Goal: Transaction & Acquisition: Purchase product/service

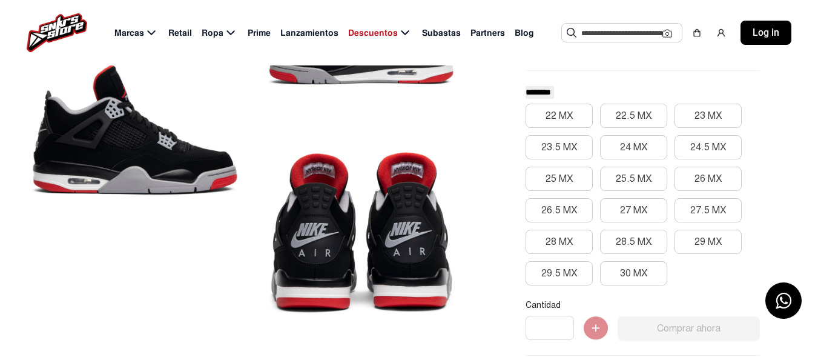
scroll to position [182, 0]
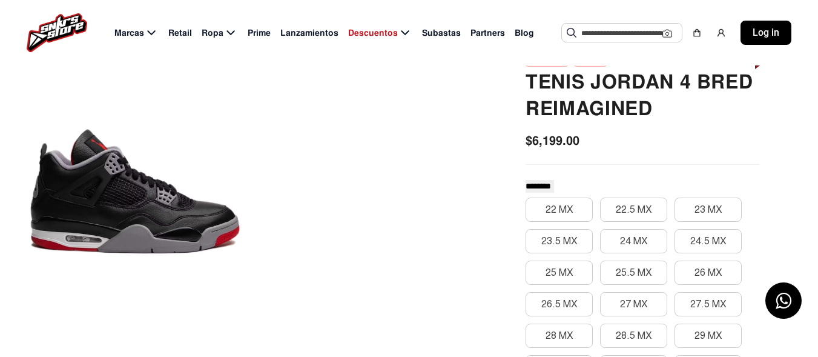
scroll to position [182, 0]
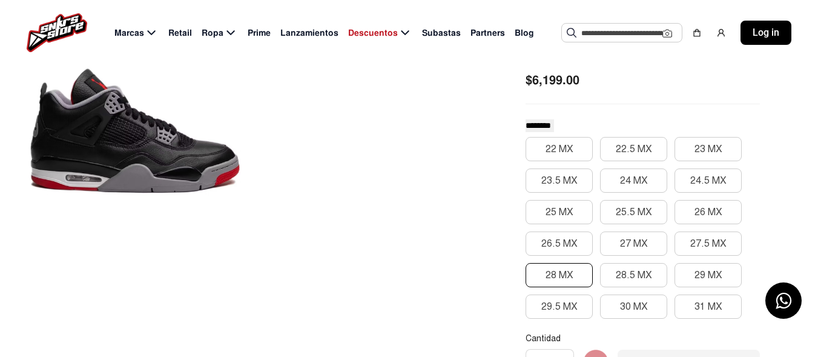
click at [556, 273] on button "28 MX" at bounding box center [559, 275] width 67 height 24
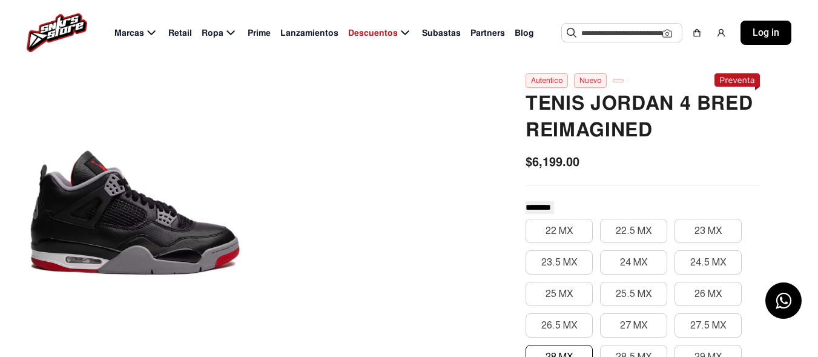
scroll to position [121, 0]
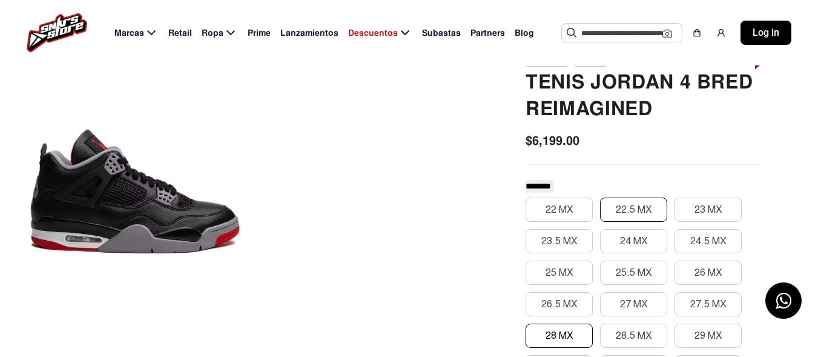
click at [633, 208] on button "22.5 MX" at bounding box center [633, 209] width 67 height 24
click at [563, 214] on button "22 MX" at bounding box center [559, 209] width 67 height 24
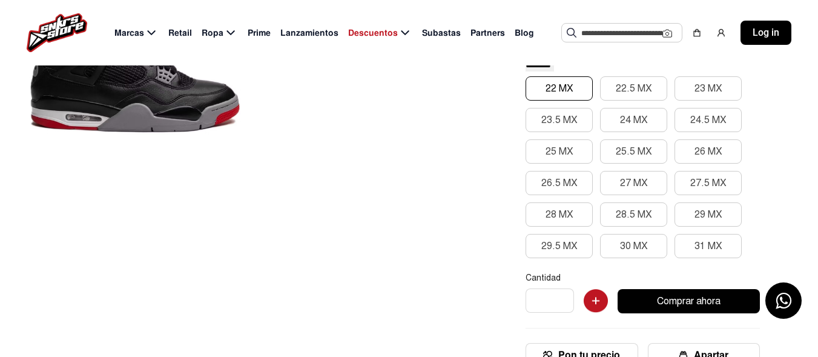
scroll to position [303, 0]
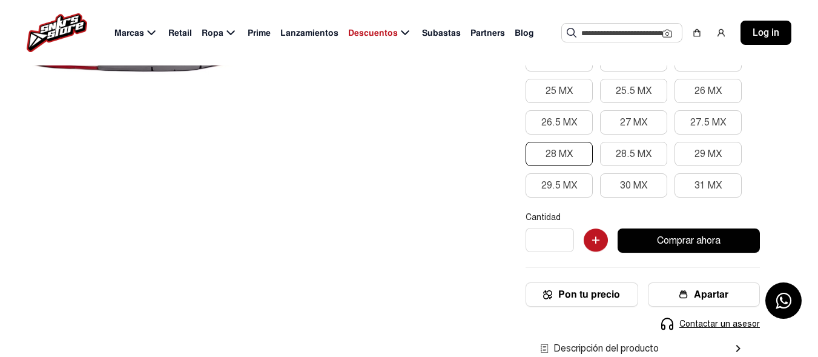
click at [564, 154] on button "28 MX" at bounding box center [559, 154] width 67 height 24
click at [699, 239] on button "Comprar ahora" at bounding box center [689, 240] width 142 height 24
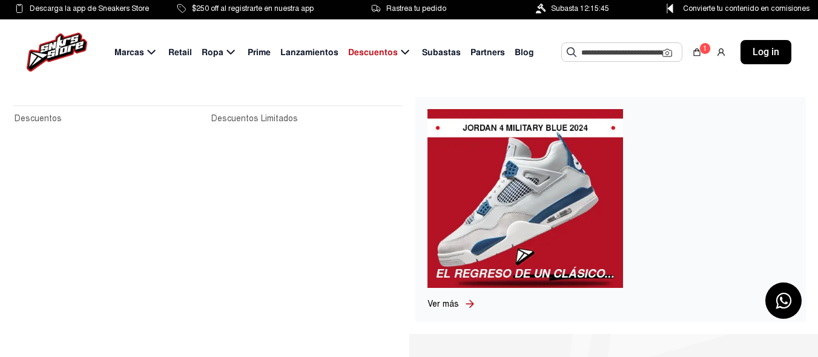
click at [387, 51] on span "Descuentos" at bounding box center [373, 52] width 50 height 13
click at [403, 51] on icon at bounding box center [405, 52] width 15 height 15
click at [384, 51] on span "Descuentos" at bounding box center [373, 52] width 50 height 13
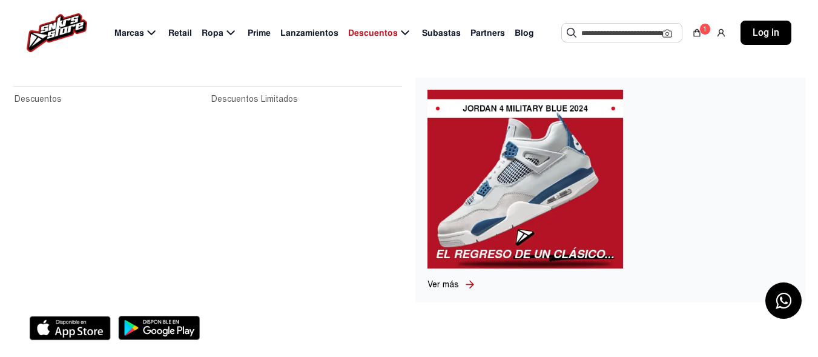
scroll to position [363, 0]
